Goal: Task Accomplishment & Management: Manage account settings

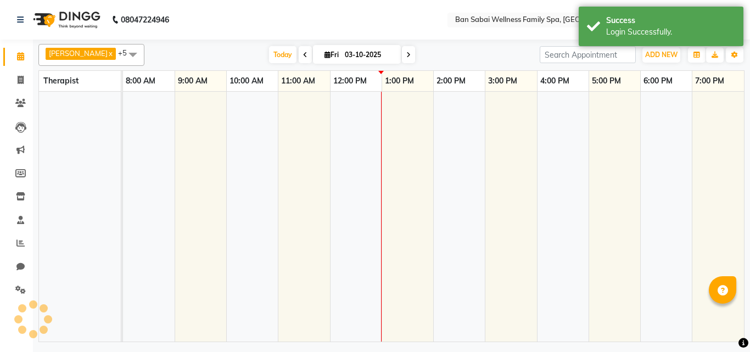
select select "en"
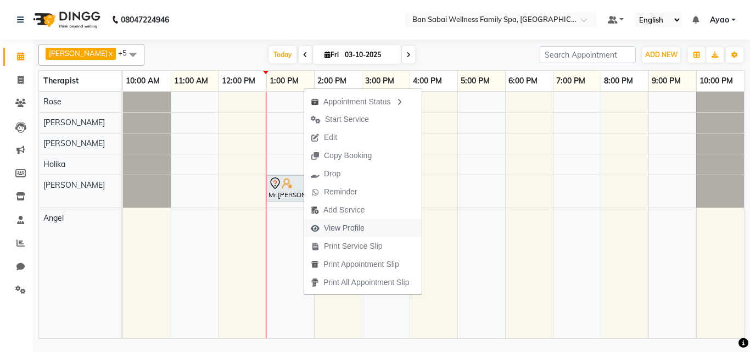
click at [361, 231] on span "View Profile" at bounding box center [344, 228] width 41 height 12
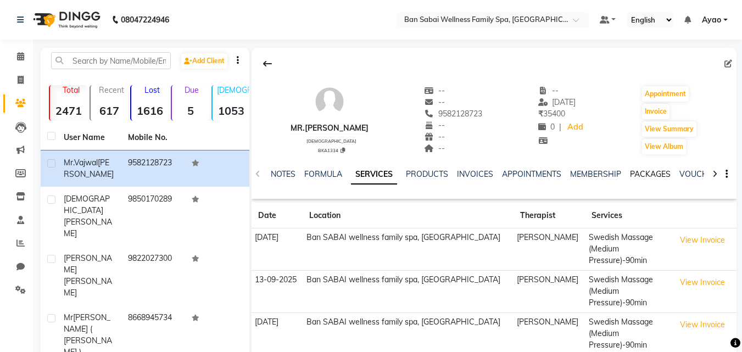
click at [641, 173] on link "PACKAGES" at bounding box center [650, 174] width 41 height 10
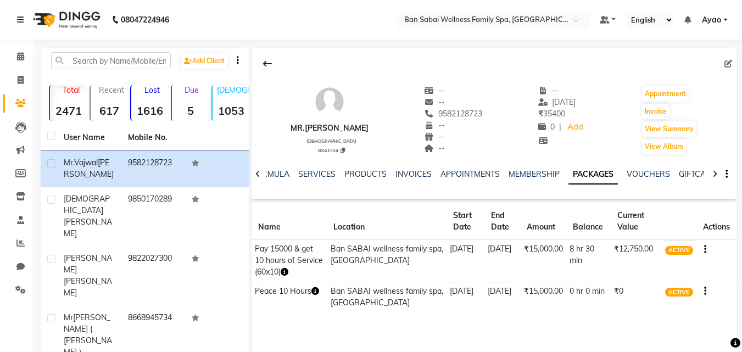
click at [725, 18] on link "Ayao" at bounding box center [715, 20] width 26 height 12
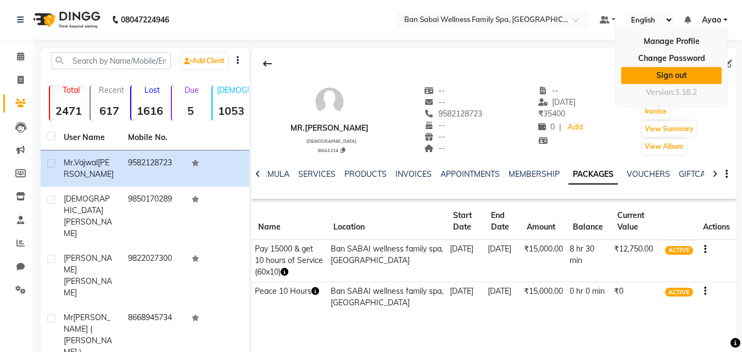
click at [671, 78] on link "Sign out" at bounding box center [671, 75] width 101 height 17
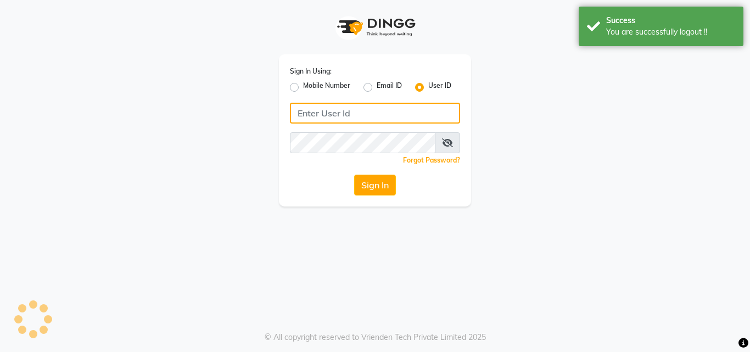
type input "7507461684"
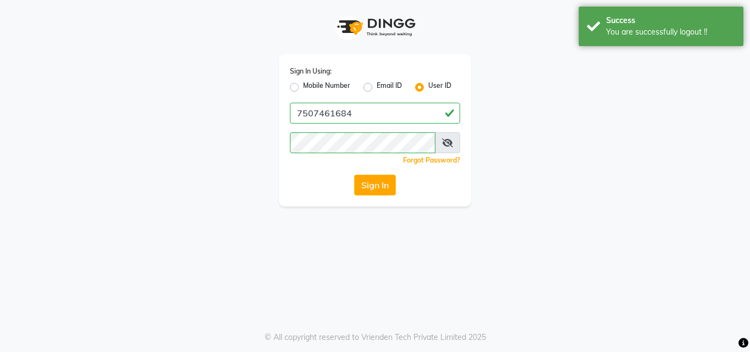
click at [324, 98] on div "Sign In Using: Mobile Number Email ID User ID 7507461684 Remember me Forgot Pas…" at bounding box center [375, 130] width 192 height 152
click at [336, 85] on label "Mobile Number" at bounding box center [326, 87] width 47 height 13
click at [310, 85] on input "Mobile Number" at bounding box center [306, 84] width 7 height 7
radio input "true"
radio input "false"
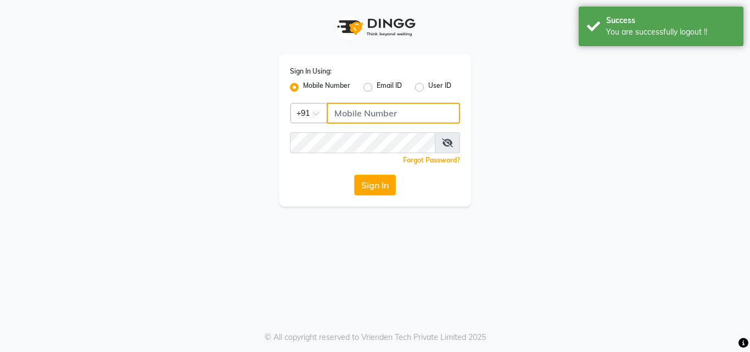
click at [381, 112] on input "Username" at bounding box center [393, 113] width 133 height 21
type input "8208652497"
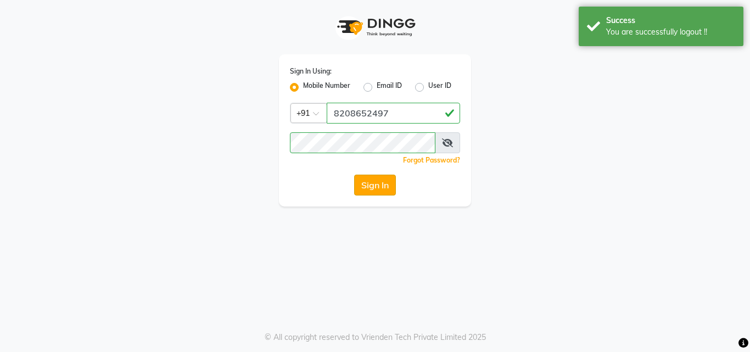
click at [387, 187] on button "Sign In" at bounding box center [375, 185] width 42 height 21
